Goal: Task Accomplishment & Management: Complete application form

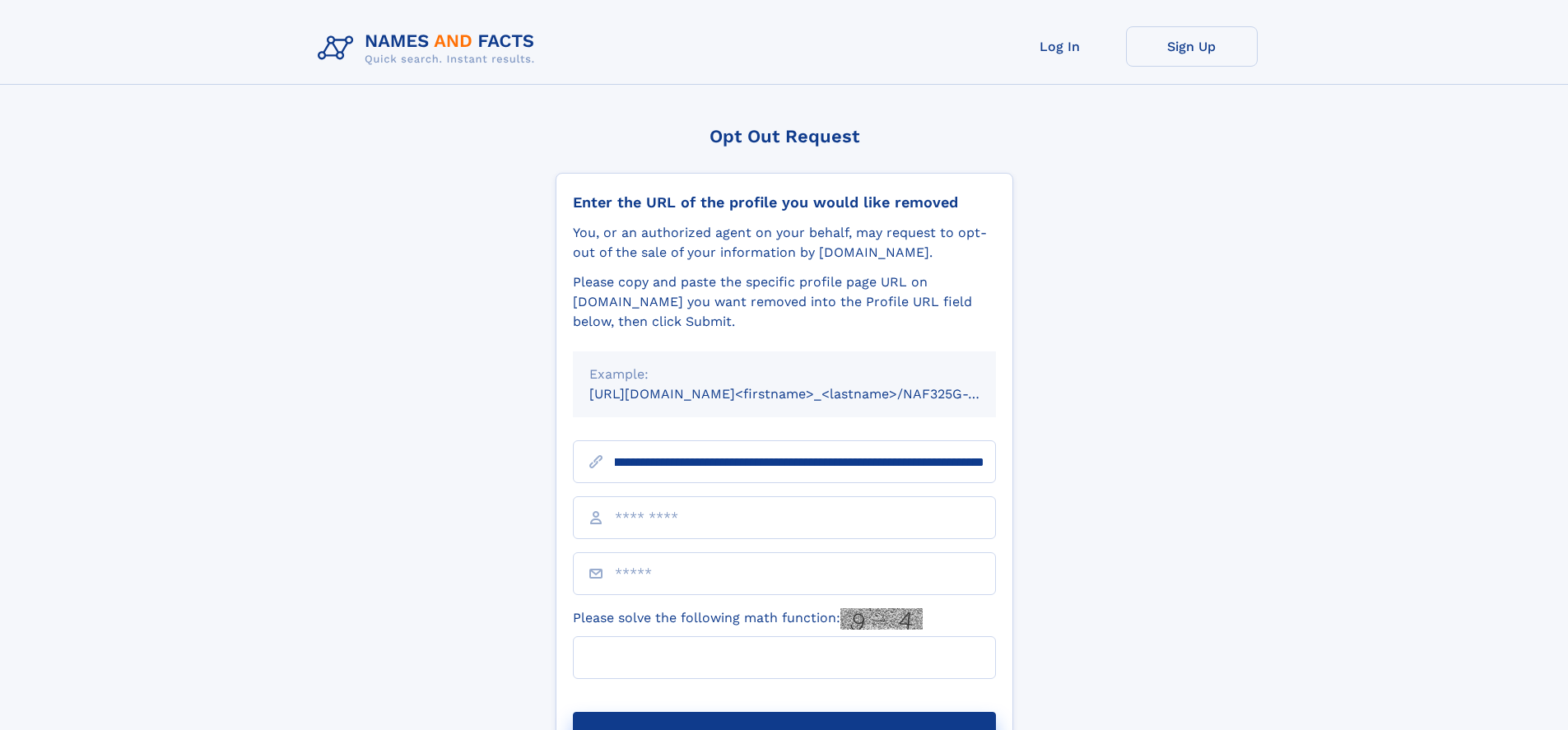
scroll to position [0, 176]
type input "**********"
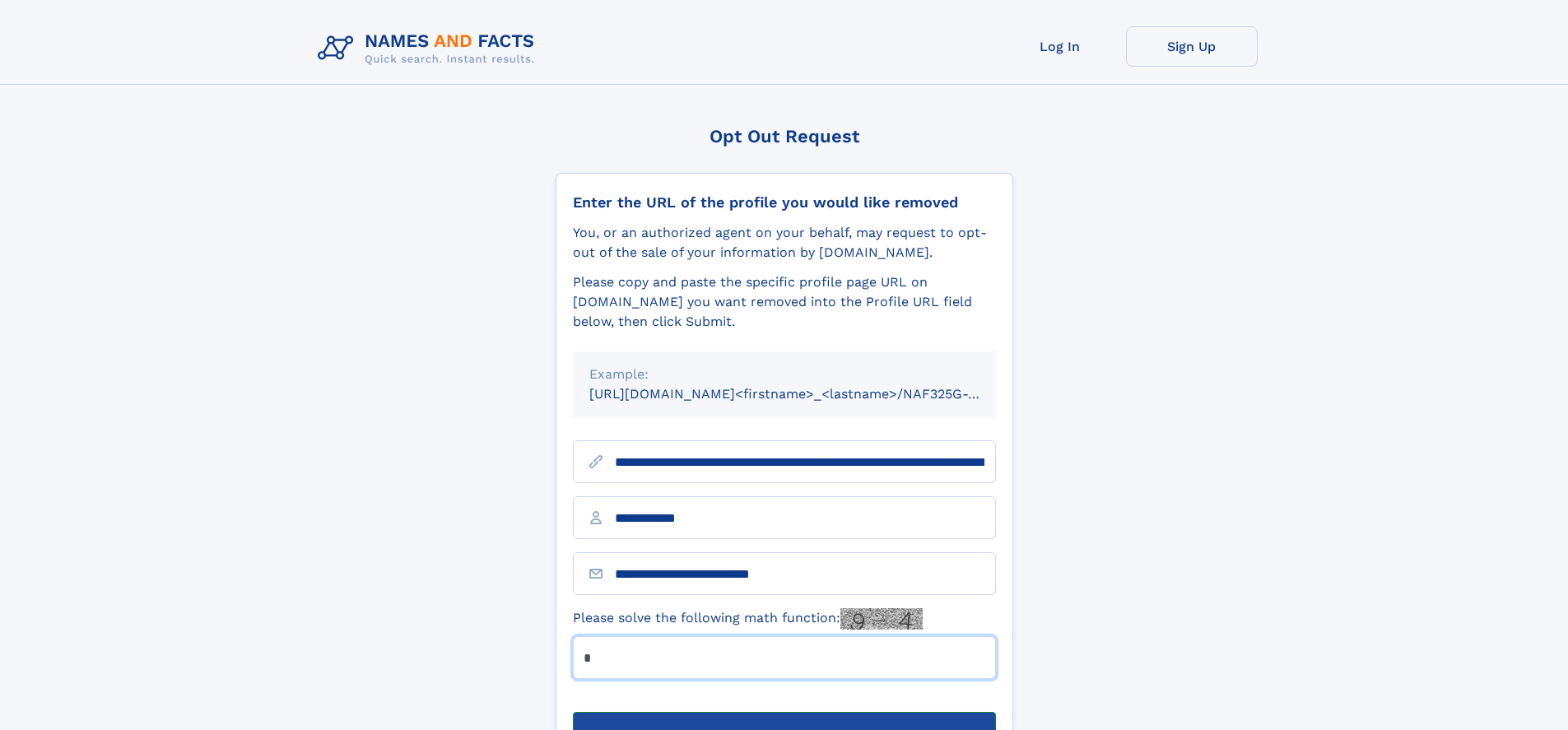
type input "*"
click at [784, 711] on button "Submit Opt Out Request" at bounding box center [784, 738] width 423 height 52
